Goal: Transaction & Acquisition: Purchase product/service

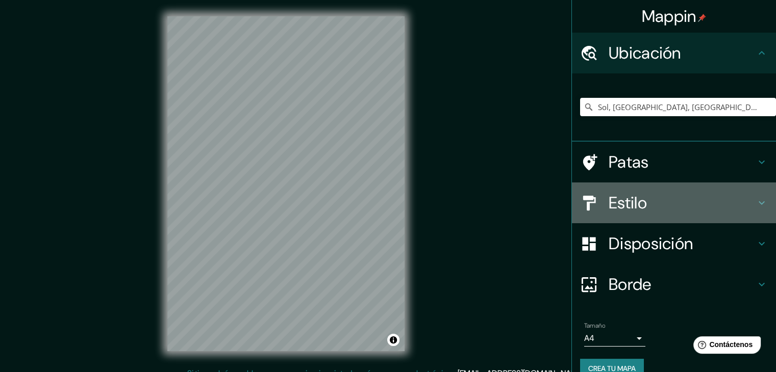
click at [657, 201] on h4 "Estilo" at bounding box center [681, 203] width 147 height 20
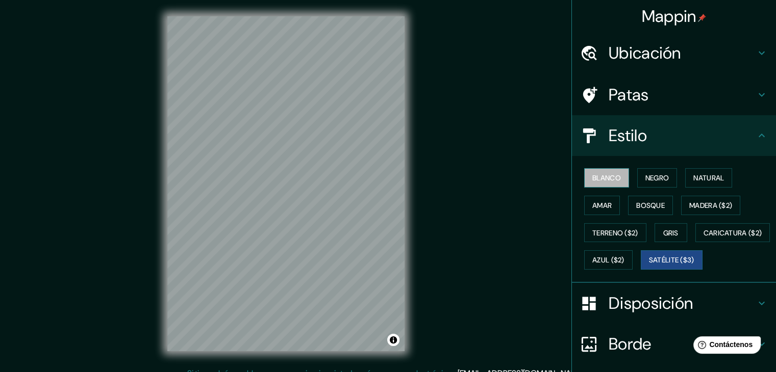
click at [602, 179] on font "Blanco" at bounding box center [606, 177] width 29 height 9
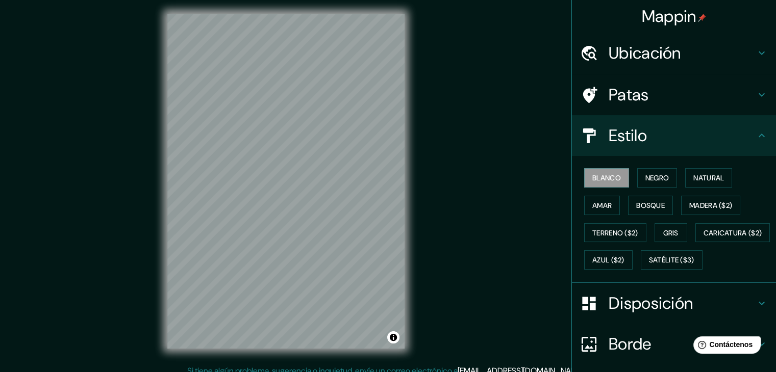
scroll to position [12, 0]
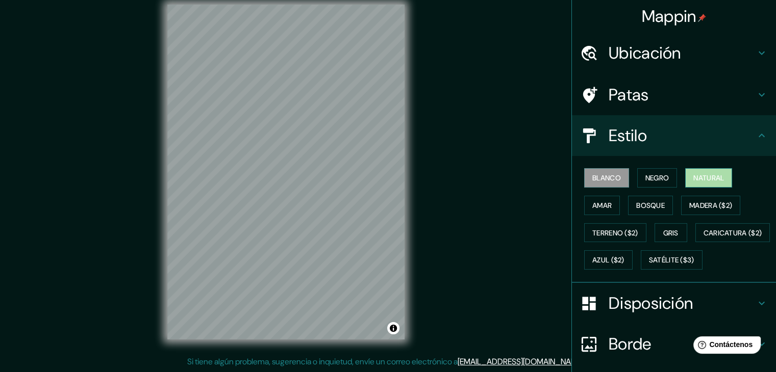
click at [698, 171] on button "Natural" at bounding box center [708, 177] width 47 height 19
click at [714, 46] on h4 "Ubicación" at bounding box center [681, 53] width 147 height 20
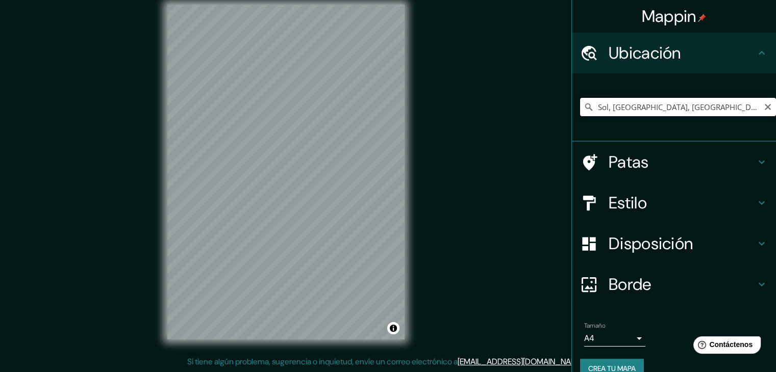
click at [661, 110] on input "Sol, [GEOGRAPHIC_DATA], [GEOGRAPHIC_DATA], [GEOGRAPHIC_DATA]" at bounding box center [678, 107] width 196 height 18
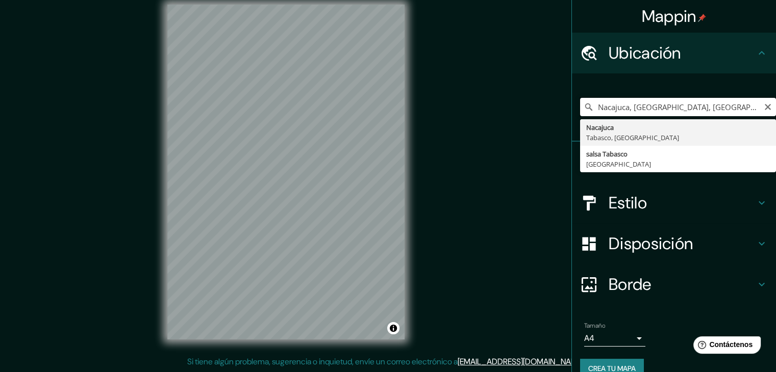
click at [668, 100] on input "Nacajuca, [GEOGRAPHIC_DATA], [GEOGRAPHIC_DATA]" at bounding box center [678, 107] width 196 height 18
paste input "18.020412, -92.988513"
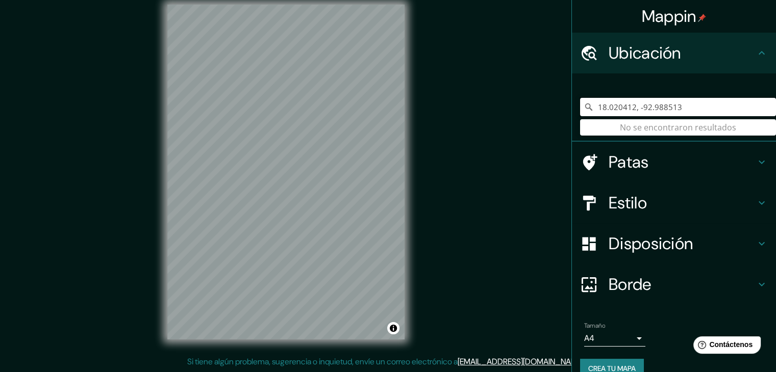
type input "18.020412, -92.988513"
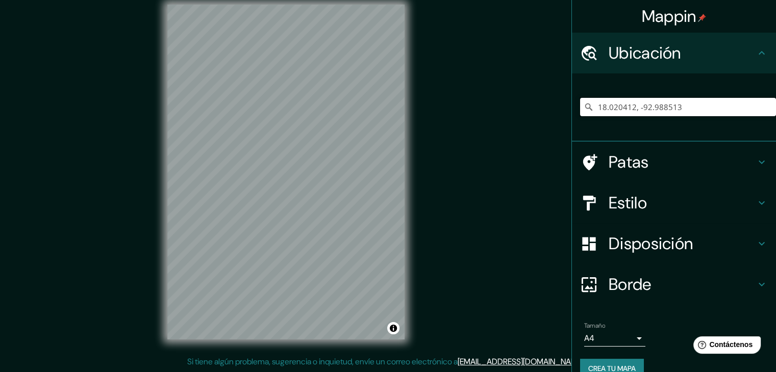
click at [690, 101] on input "18.020412, -92.988513" at bounding box center [678, 107] width 196 height 18
click at [684, 100] on input "18.020412, -92.988513" at bounding box center [678, 107] width 196 height 18
drag, startPoint x: 641, startPoint y: 103, endPoint x: 531, endPoint y: 103, distance: 109.1
click at [559, 120] on div "Mappin Ubicación 18.020412, -92.988513 No se encontraron resultados Patas Estil…" at bounding box center [388, 180] width 776 height 384
paste input "Fracc. Sol Campestre, [GEOGRAPHIC_DATA], [GEOGRAPHIC_DATA]."
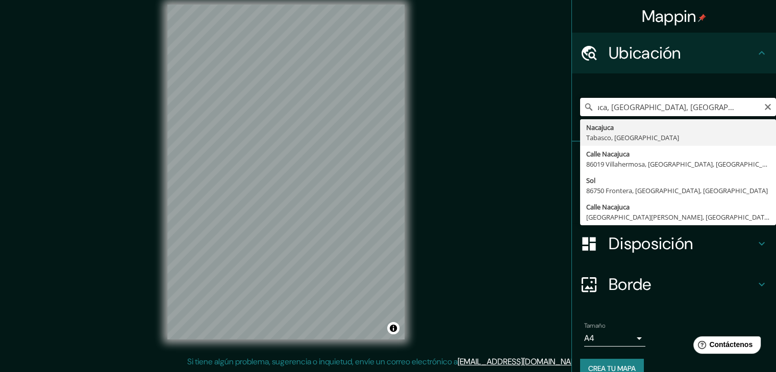
scroll to position [0, 0]
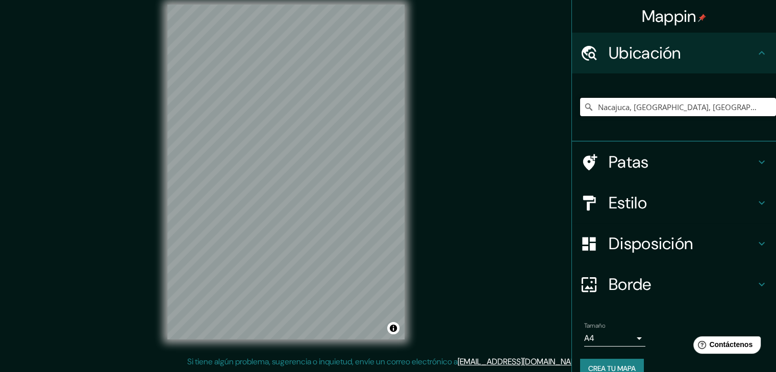
type input "Nacajuca, [GEOGRAPHIC_DATA], [GEOGRAPHIC_DATA]"
